Goal: Task Accomplishment & Management: Use online tool/utility

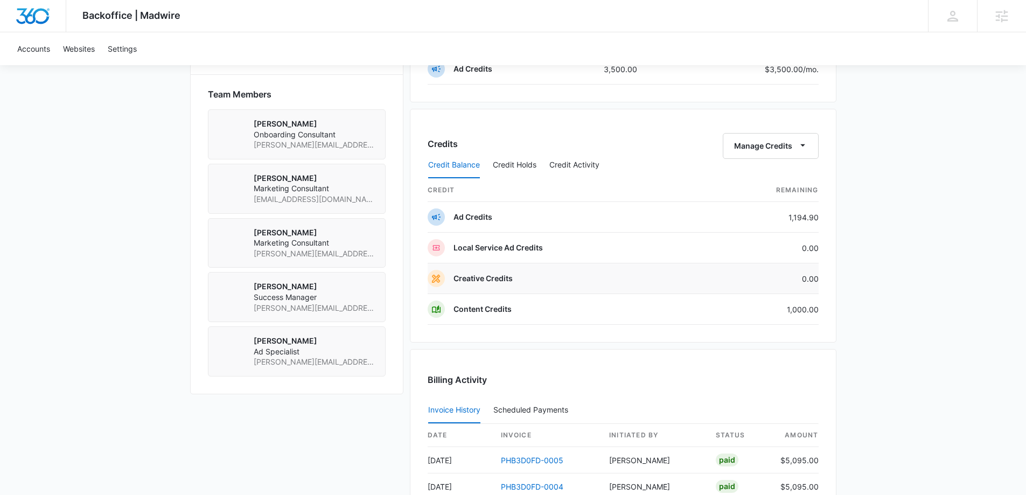
scroll to position [754, 0]
click at [533, 160] on button "Credit Holds" at bounding box center [515, 166] width 44 height 26
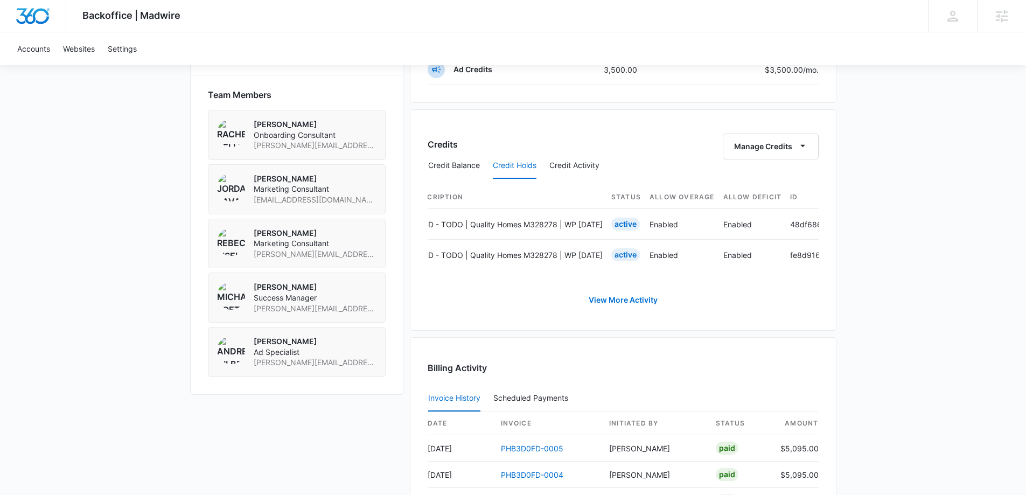
scroll to position [0, 504]
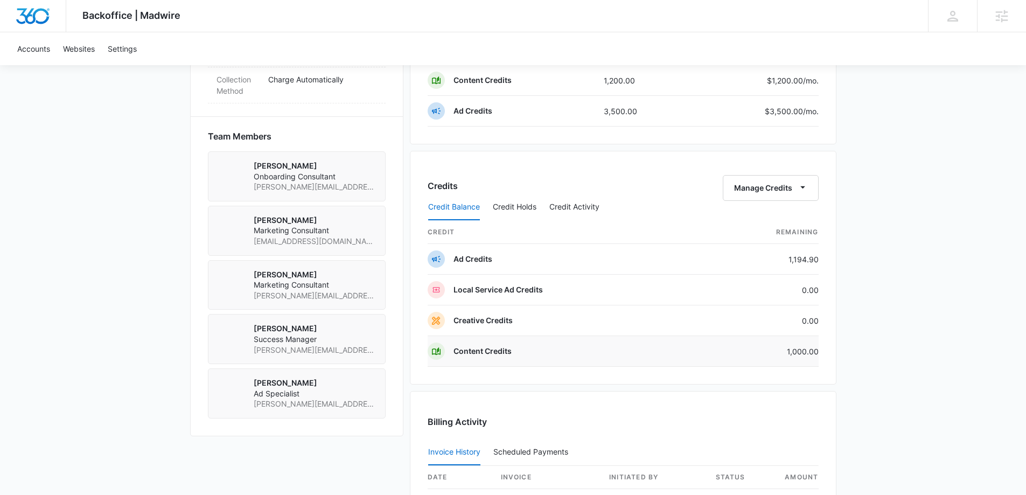
scroll to position [754, 0]
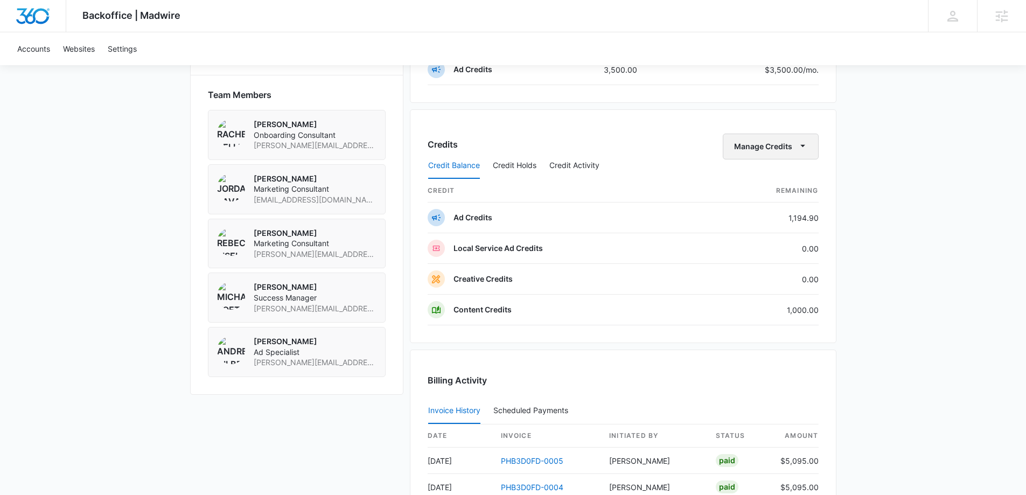
click at [771, 149] on button "Manage Credits" at bounding box center [771, 147] width 96 height 26
click at [771, 172] on div "Transfer Credits" at bounding box center [771, 181] width 96 height 34
click at [793, 142] on button "Manage Credits" at bounding box center [771, 147] width 96 height 26
click at [762, 177] on div "Transfer Credits" at bounding box center [764, 181] width 57 height 8
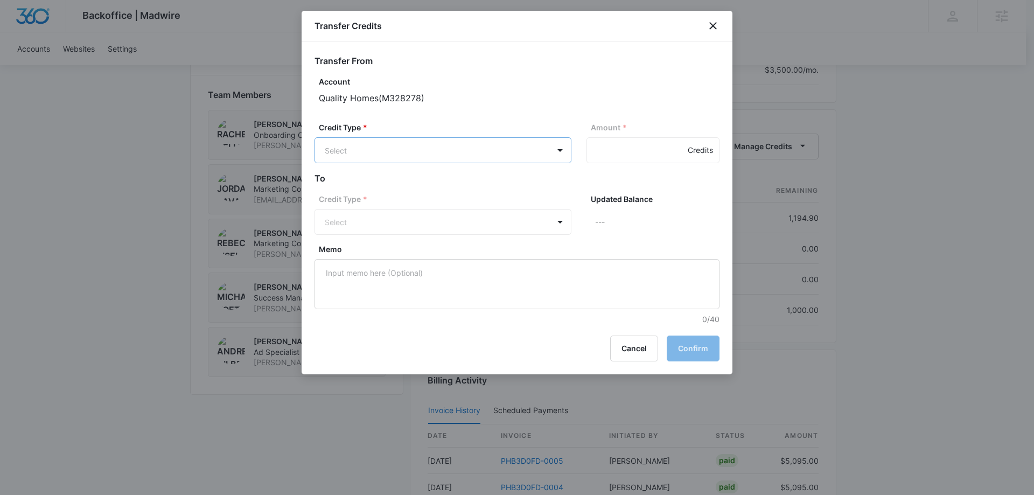
click at [540, 153] on body "Backoffice | Madwire Apps Settings MK Michael Koethe michael.koethe@madwire.com…" at bounding box center [517, 86] width 1034 height 1681
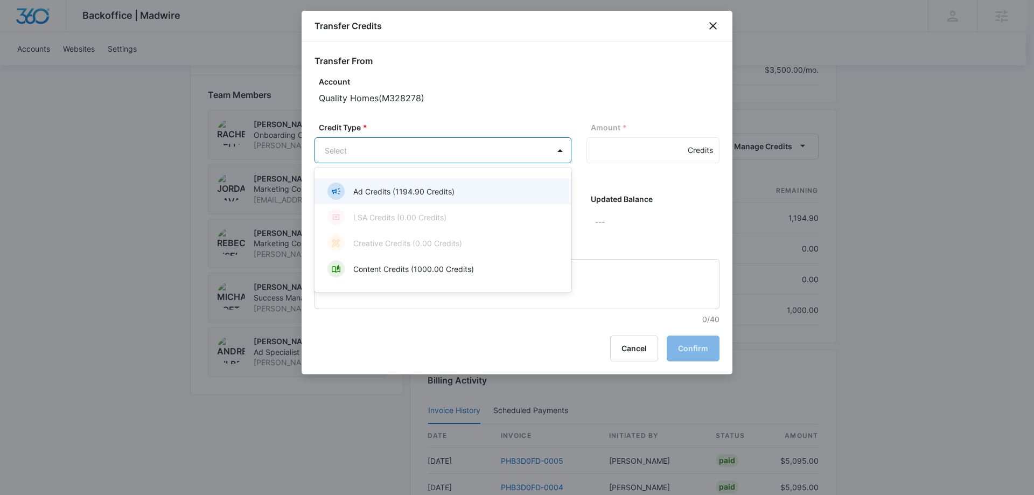
click at [417, 186] on p "Ad Credits (1194.90 Credits)" at bounding box center [403, 191] width 101 height 11
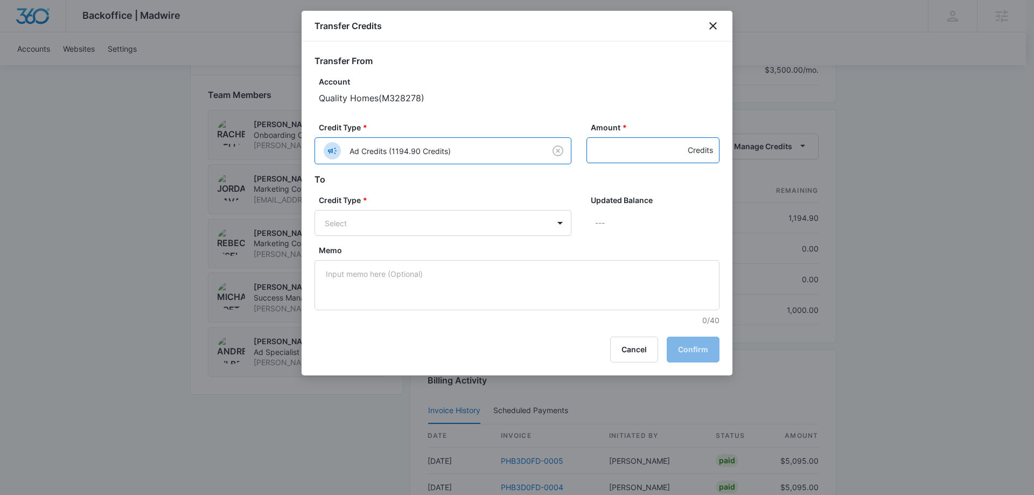
click at [631, 156] on input "Amount *" at bounding box center [652, 150] width 133 height 26
type input "200"
click at [549, 174] on h2 "To" at bounding box center [516, 179] width 405 height 13
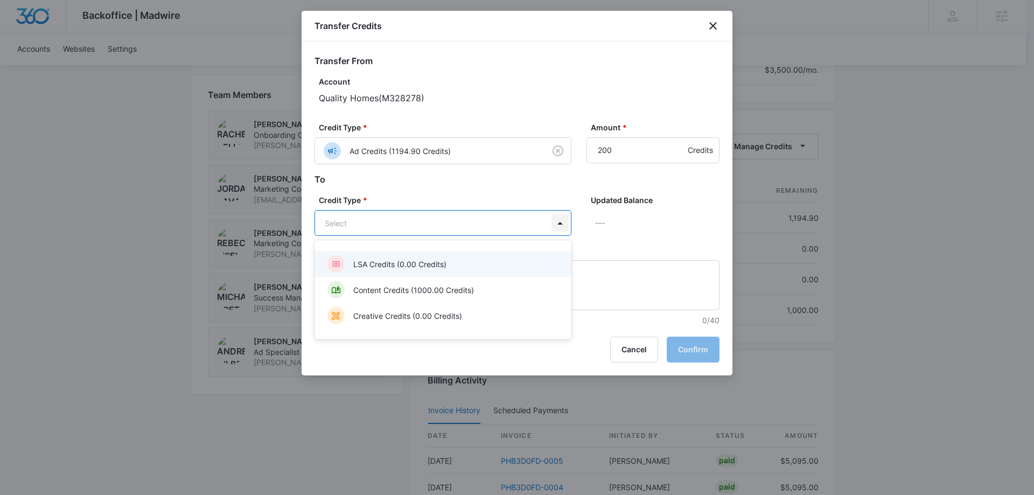
click at [553, 225] on body "Backoffice | Madwire Apps Settings MK Michael Koethe michael.koethe@madwire.com…" at bounding box center [517, 86] width 1034 height 1681
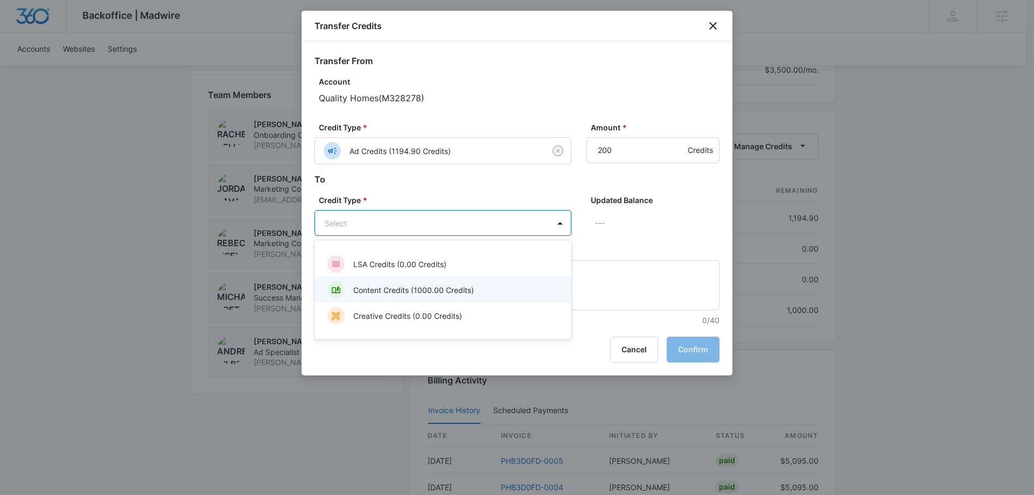
click at [414, 289] on p "Content Credits (1000.00 Credits)" at bounding box center [413, 289] width 121 height 11
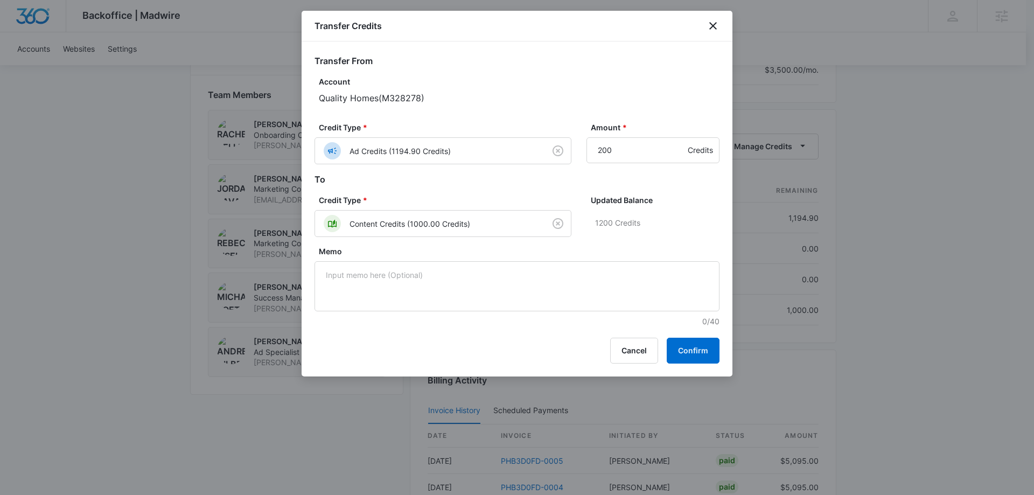
click at [672, 180] on h2 "To" at bounding box center [516, 179] width 405 height 13
click at [703, 354] on button "Confirm" at bounding box center [693, 351] width 53 height 26
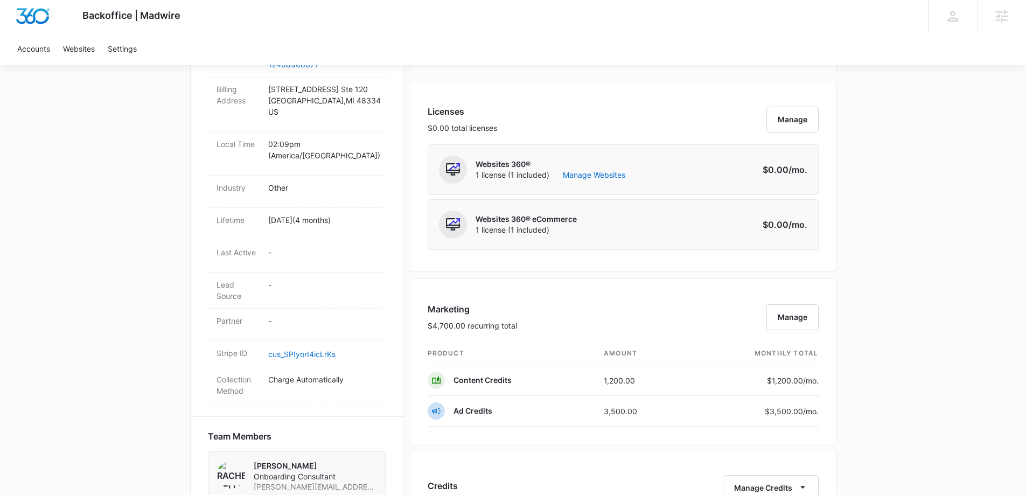
scroll to position [323, 0]
